Goal: Information Seeking & Learning: Learn about a topic

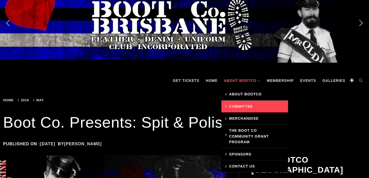
scroll to position [29, 0]
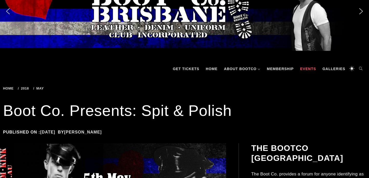
click at [311, 68] on link "Events" at bounding box center [308, 68] width 21 height 15
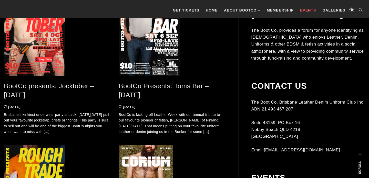
scroll to position [144, 0]
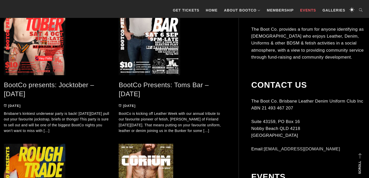
click at [162, 85] on link "BootCo Presents: Toms Bar – Sep 2025" at bounding box center [164, 89] width 90 height 17
